Goal: Task Accomplishment & Management: Use online tool/utility

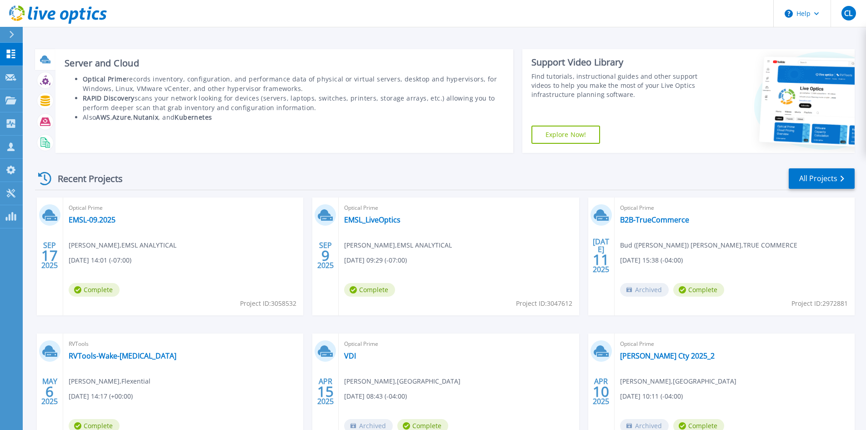
click at [42, 61] on icon at bounding box center [45, 59] width 10 height 10
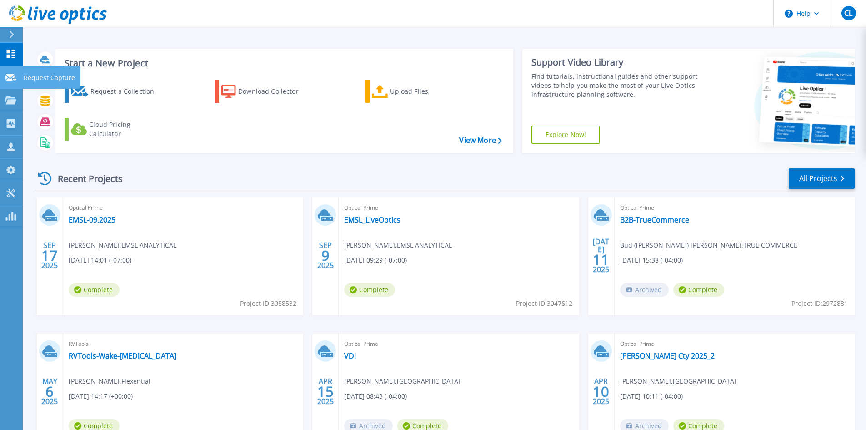
click at [33, 75] on p "Request Capture" at bounding box center [49, 78] width 51 height 24
click at [295, 172] on div "Recent Projects All Projects" at bounding box center [445, 178] width 820 height 23
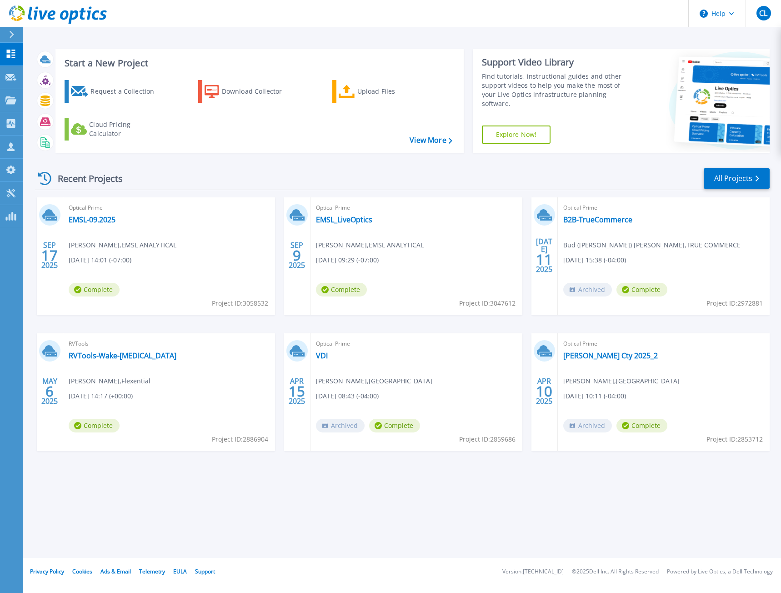
click at [252, 33] on div "Start a New Project Request a Collection Download Collector Upload Files Cloud …" at bounding box center [402, 279] width 759 height 558
